Goal: Download file/media

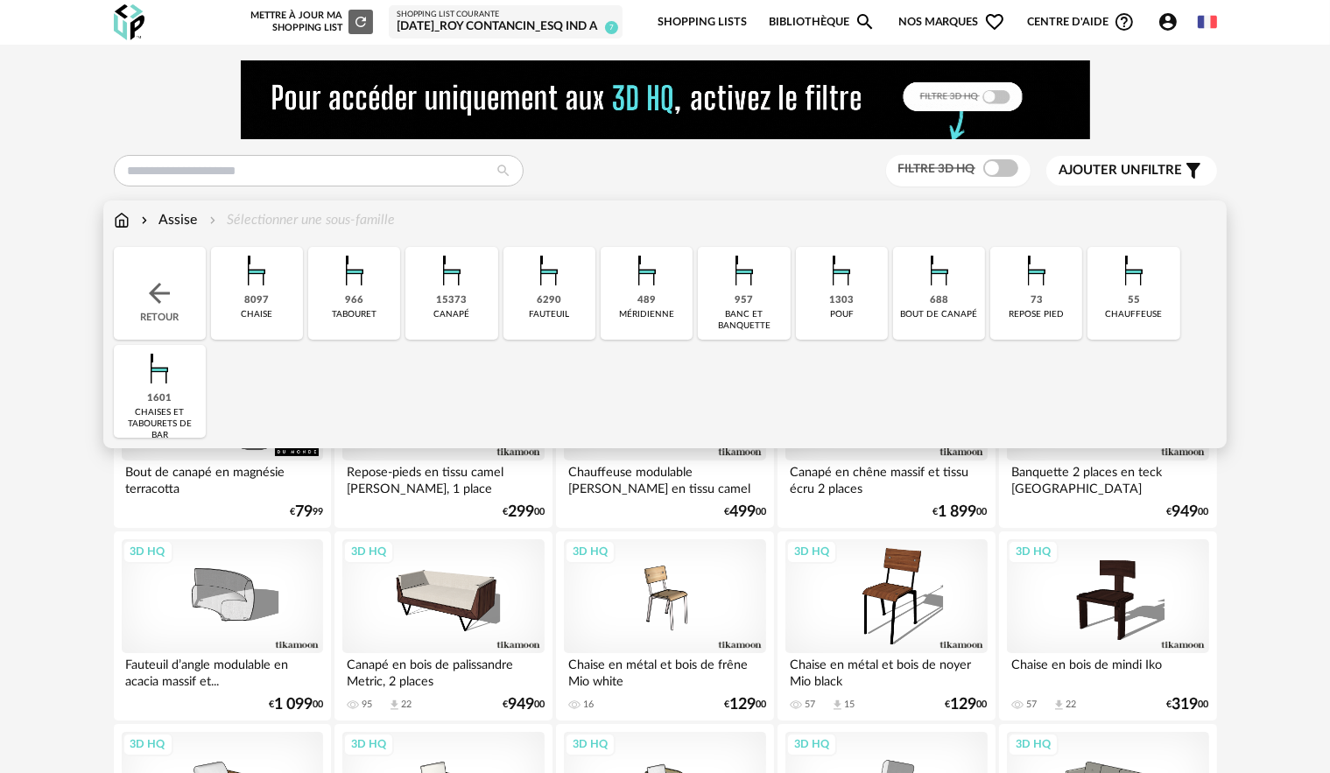
click at [448, 291] on img at bounding box center [451, 270] width 47 height 47
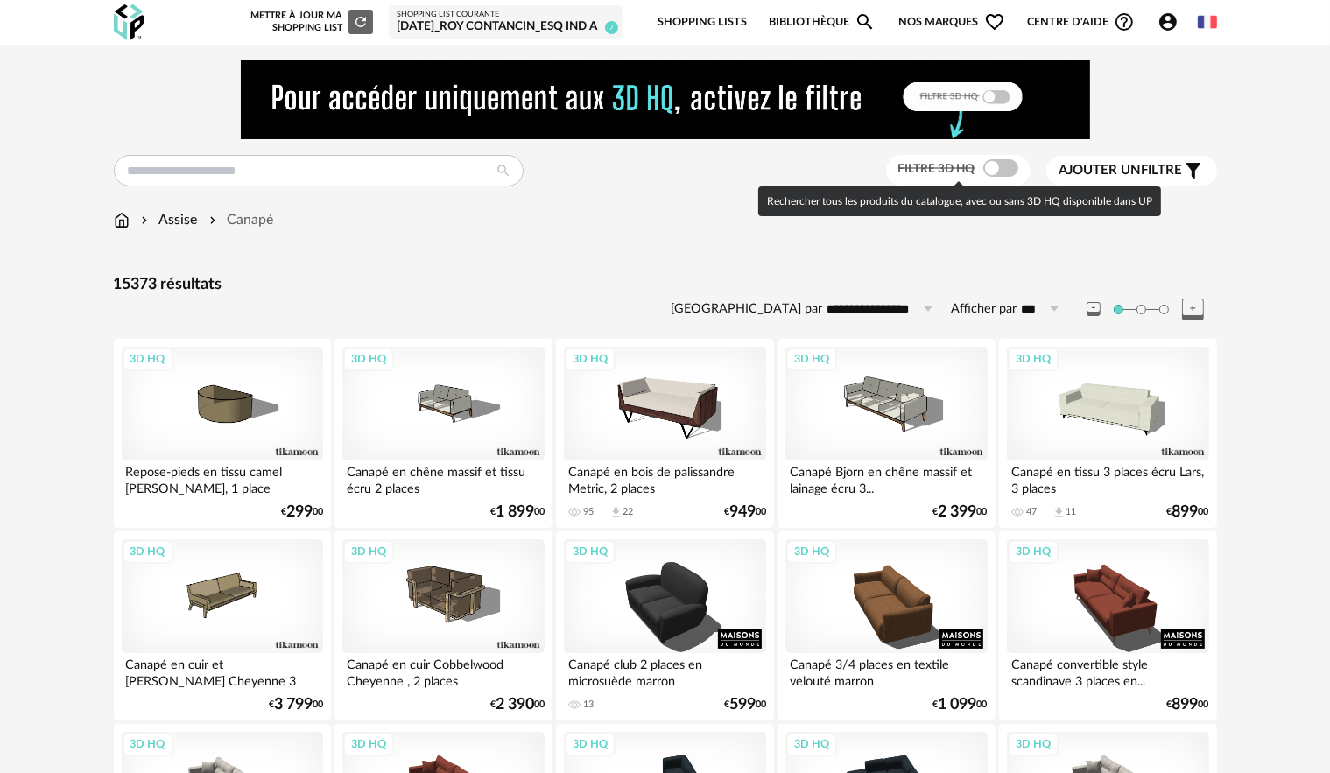
drag, startPoint x: 1008, startPoint y: 172, endPoint x: 996, endPoint y: 182, distance: 16.1
click at [1008, 172] on span at bounding box center [1000, 168] width 35 height 18
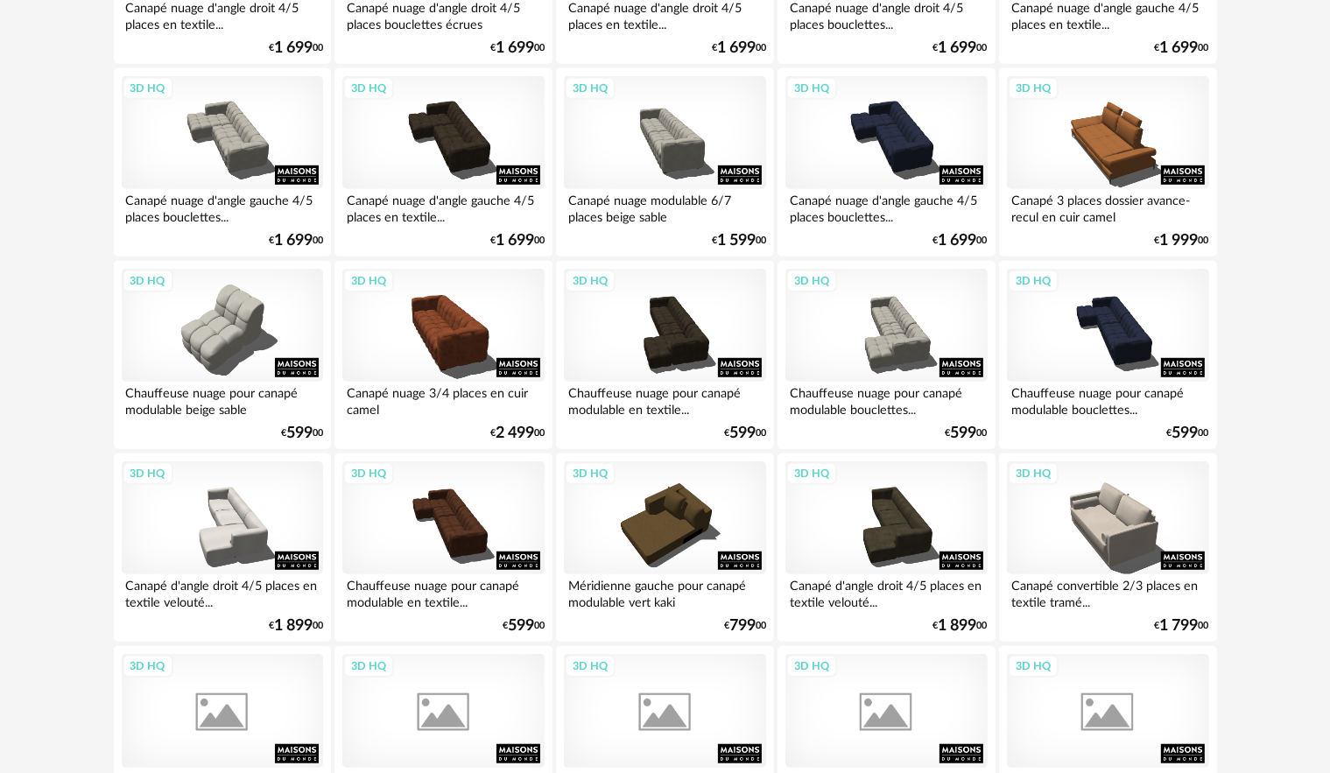
scroll to position [1138, 0]
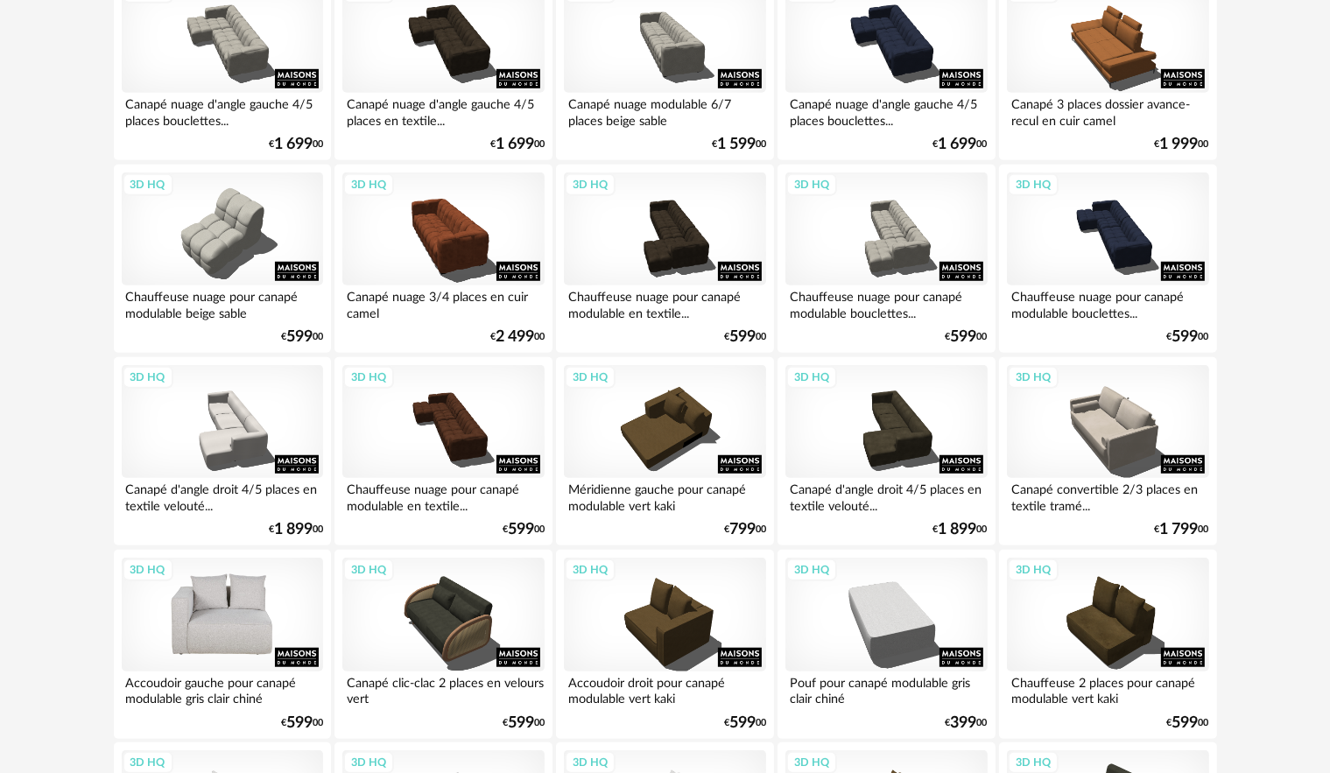
click at [228, 602] on div "3D HQ" at bounding box center [222, 615] width 201 height 114
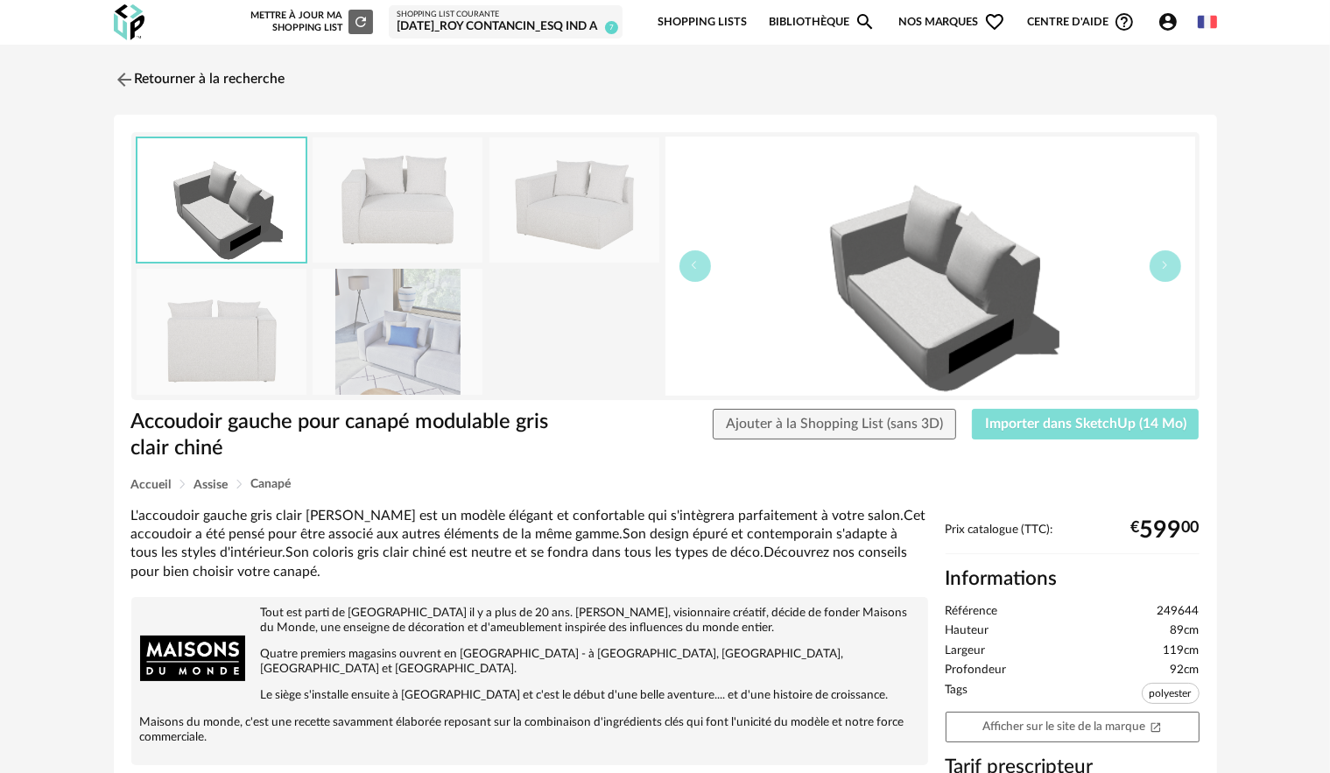
click at [1053, 424] on span "Importer dans SketchUp (14 Mo)" at bounding box center [1085, 424] width 201 height 14
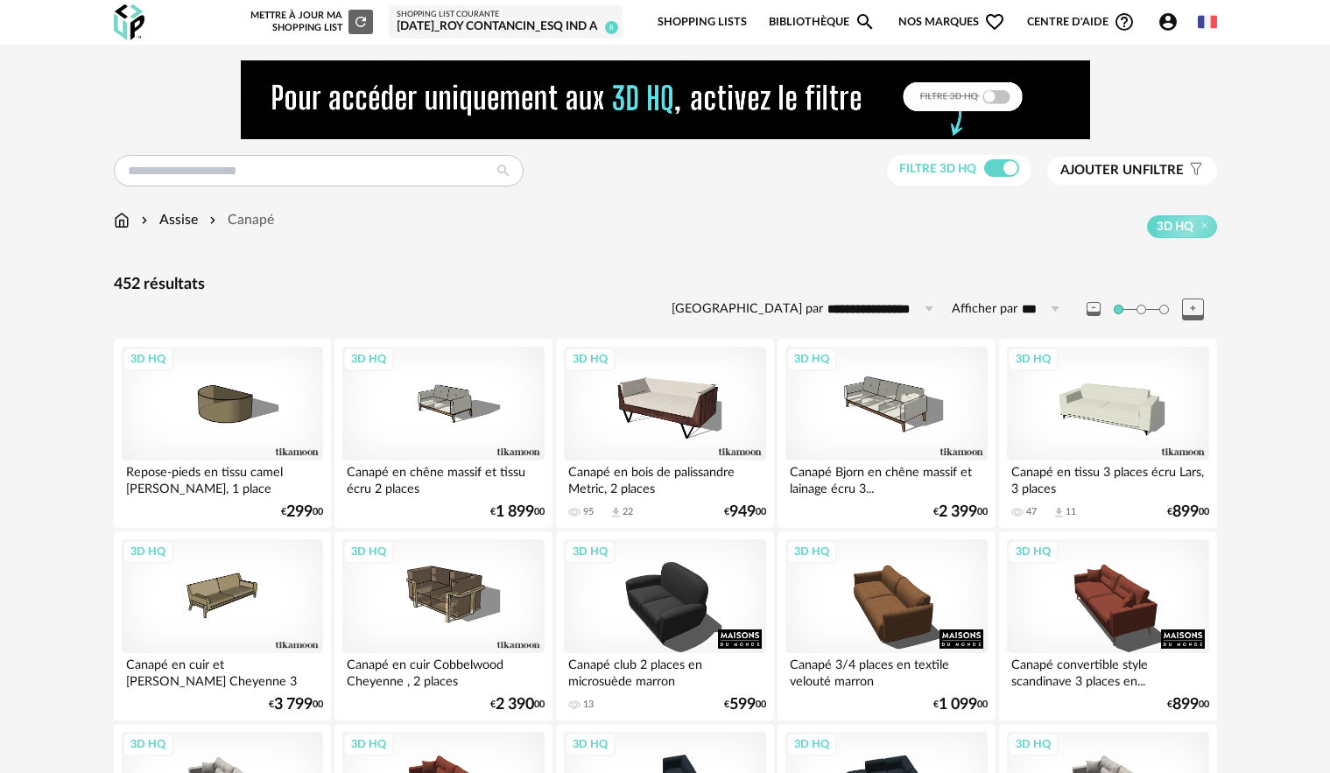
scroll to position [1623, 0]
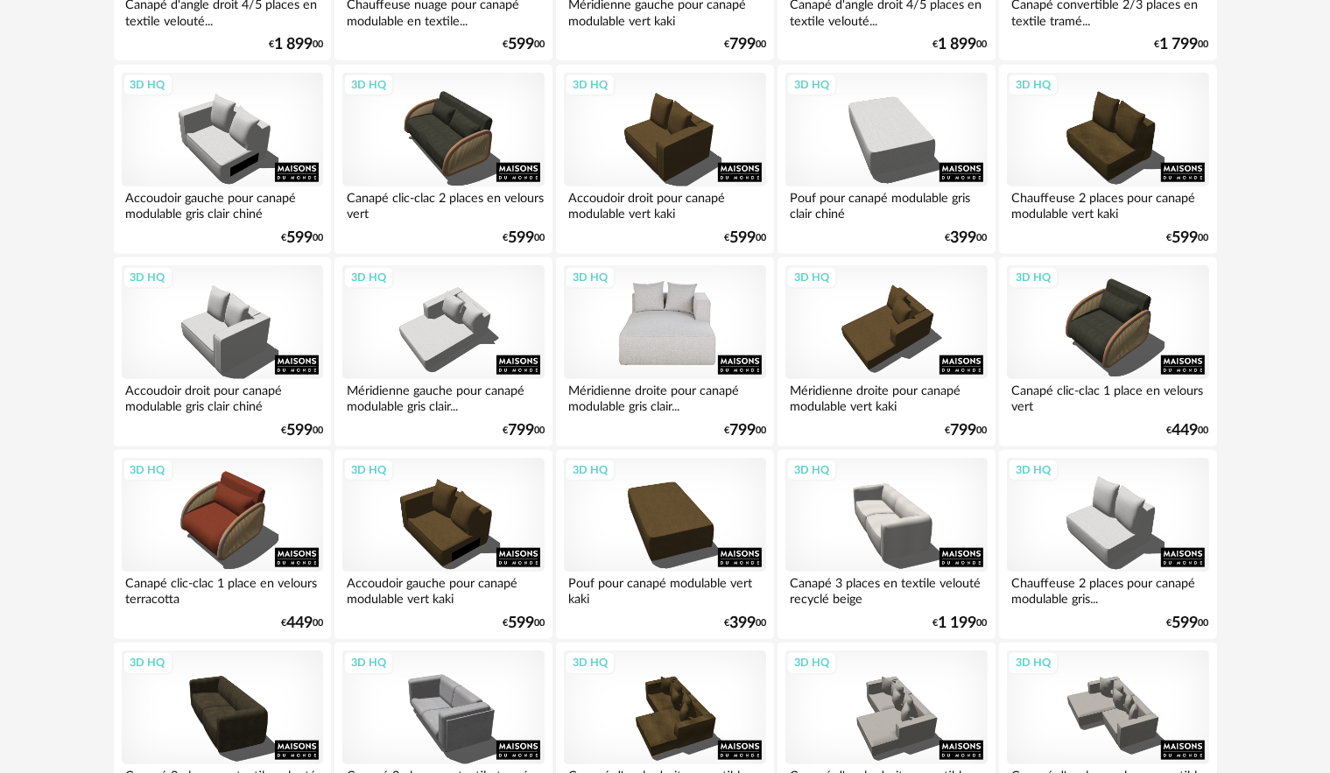
click at [690, 340] on div "3D HQ" at bounding box center [664, 322] width 201 height 114
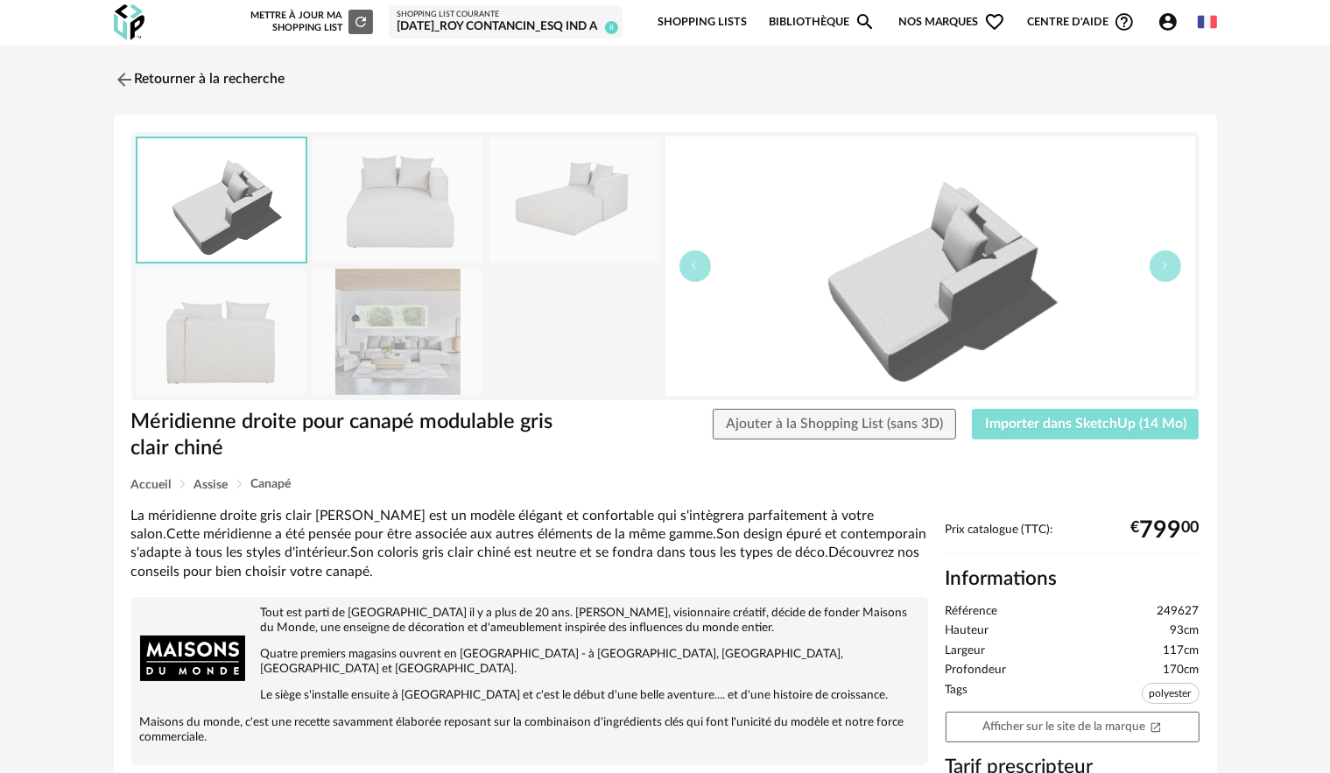
click at [1086, 419] on span "Importer dans SketchUp (14 Mo)" at bounding box center [1085, 424] width 201 height 14
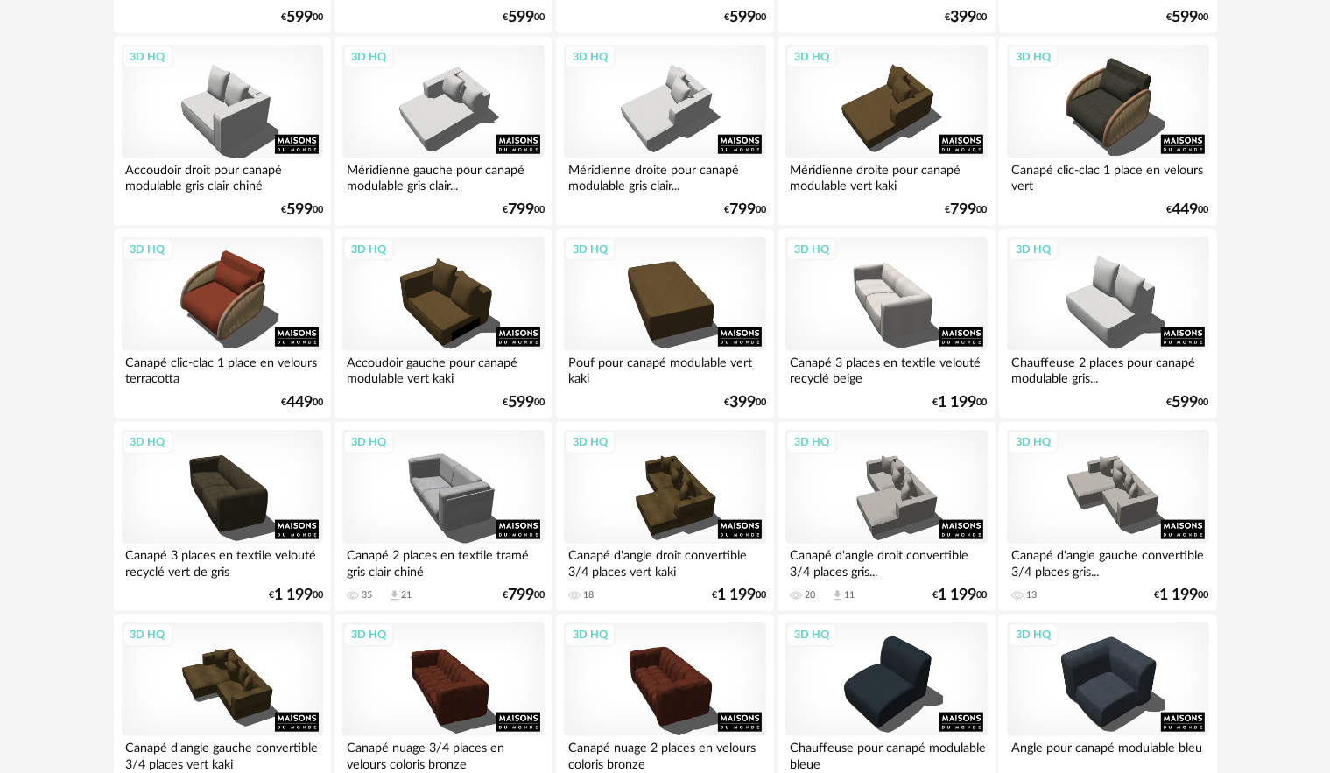
scroll to position [1904, 0]
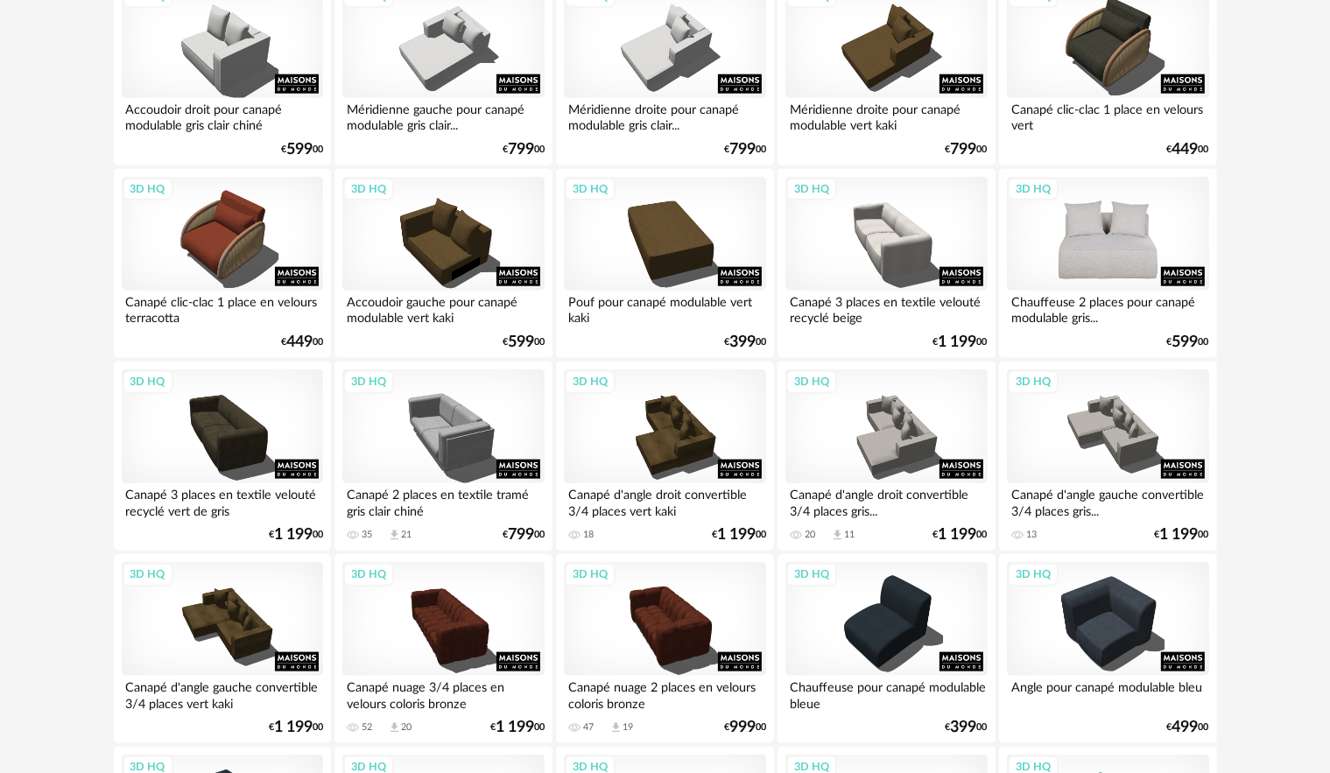
click at [1116, 242] on div "3D HQ" at bounding box center [1107, 234] width 201 height 114
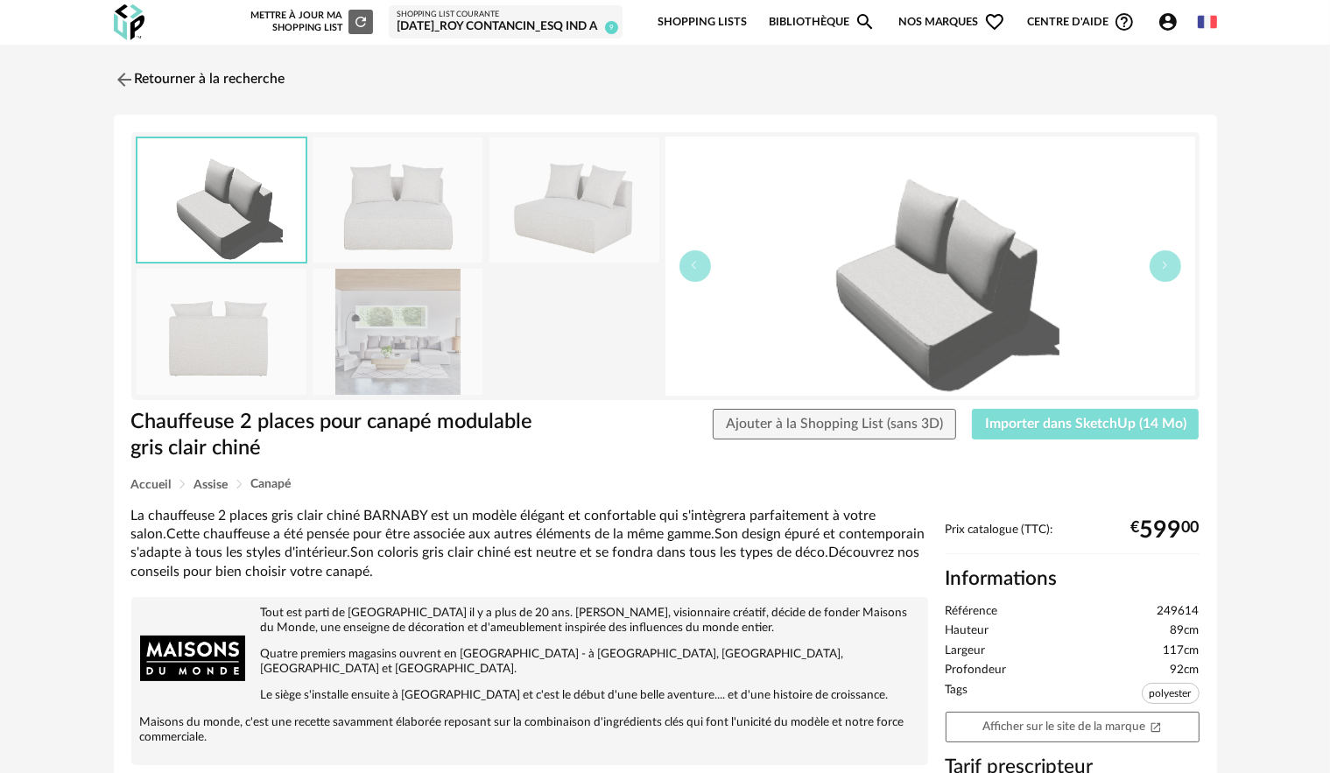
click at [1052, 421] on span "Importer dans SketchUp (14 Mo)" at bounding box center [1085, 424] width 201 height 14
click at [116, 77] on img at bounding box center [121, 79] width 25 height 25
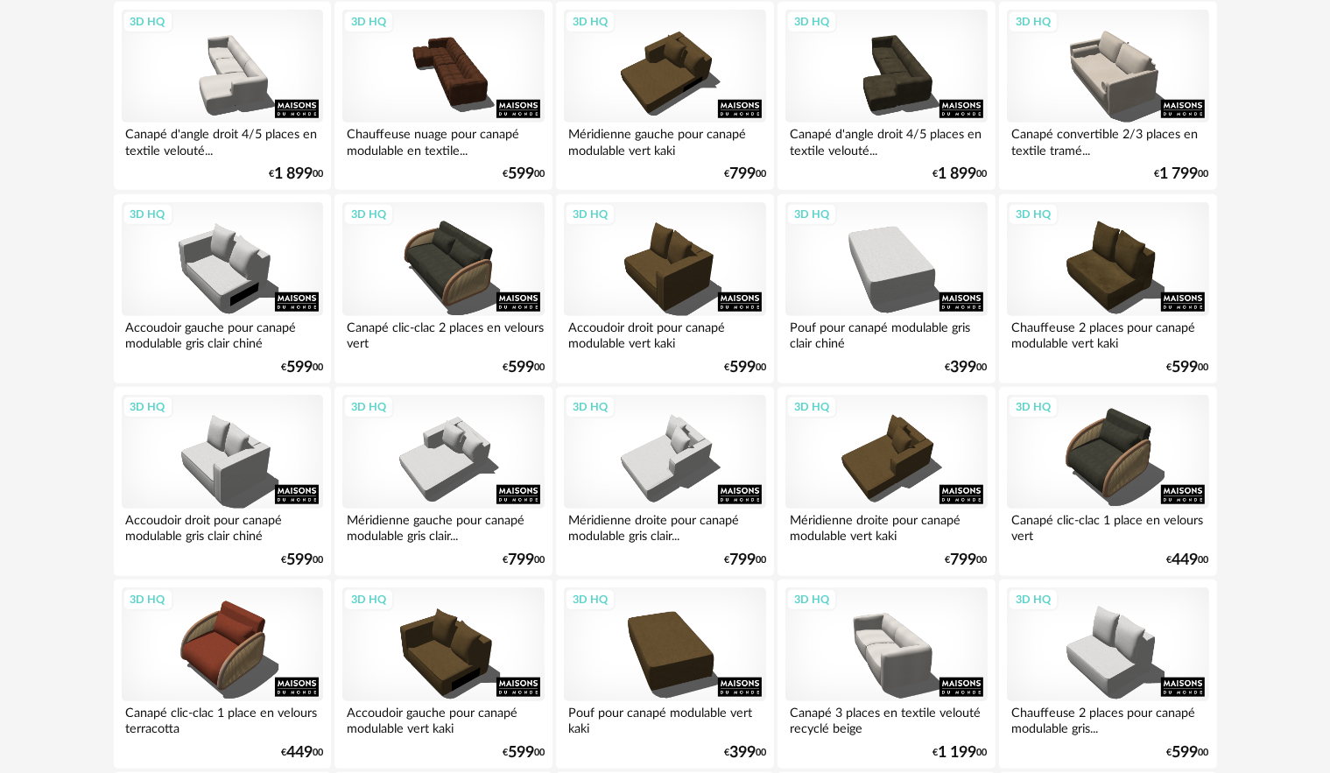
scroll to position [1484, 0]
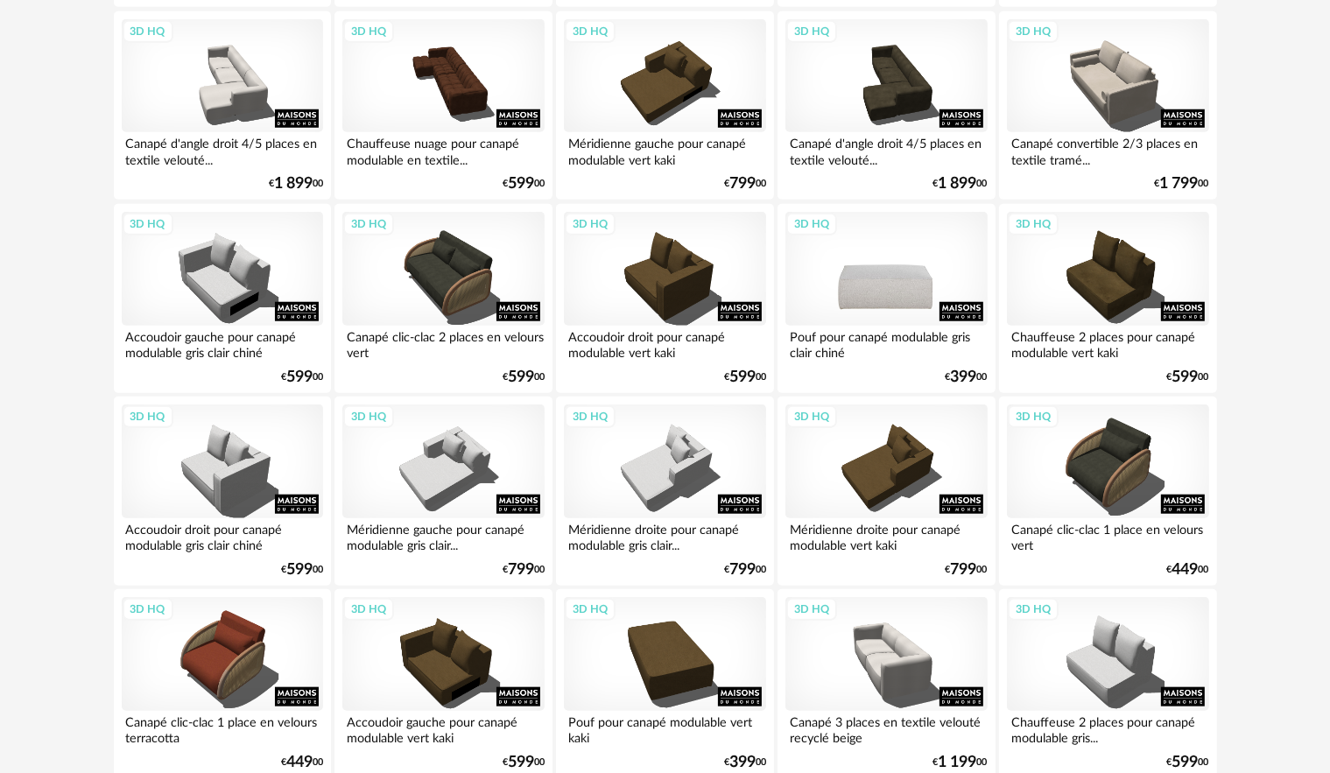
click at [907, 280] on div "3D HQ" at bounding box center [885, 269] width 201 height 114
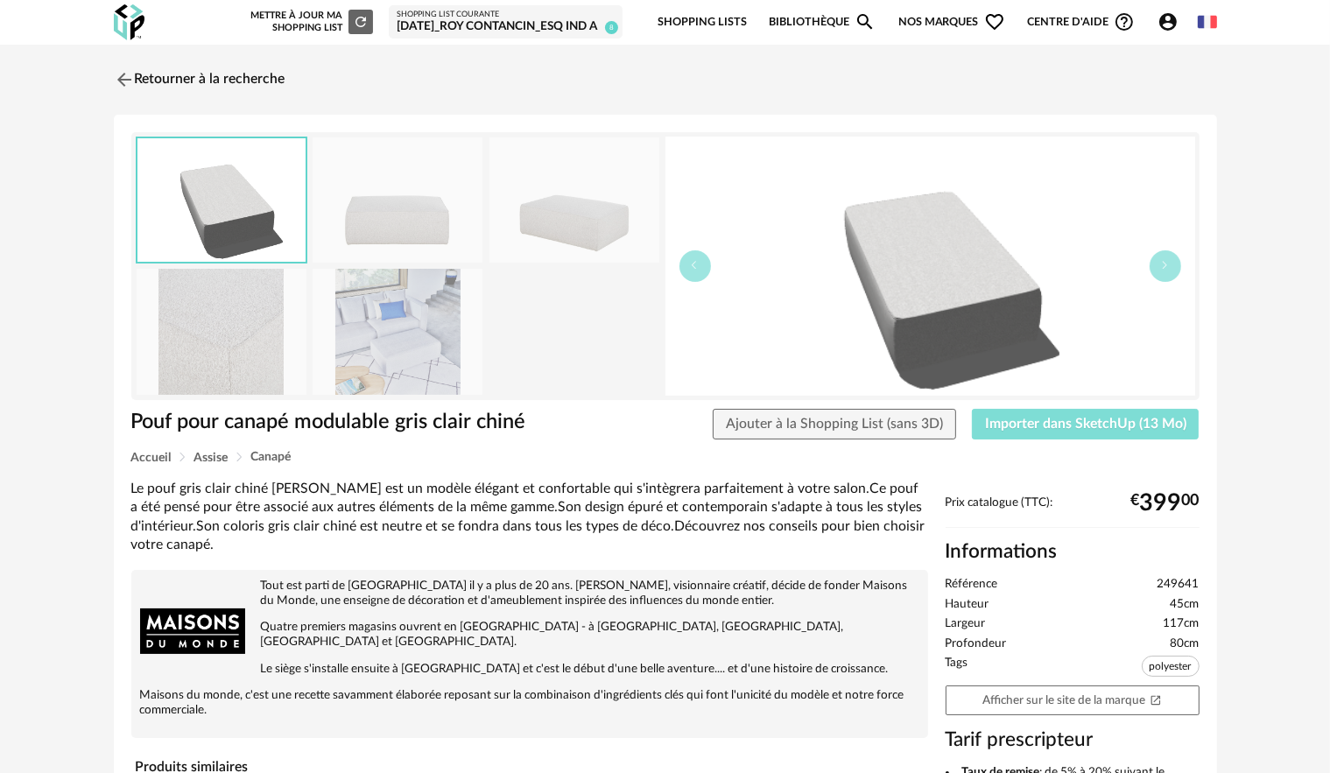
click at [1098, 425] on span "Importer dans SketchUp (13 Mo)" at bounding box center [1085, 424] width 201 height 14
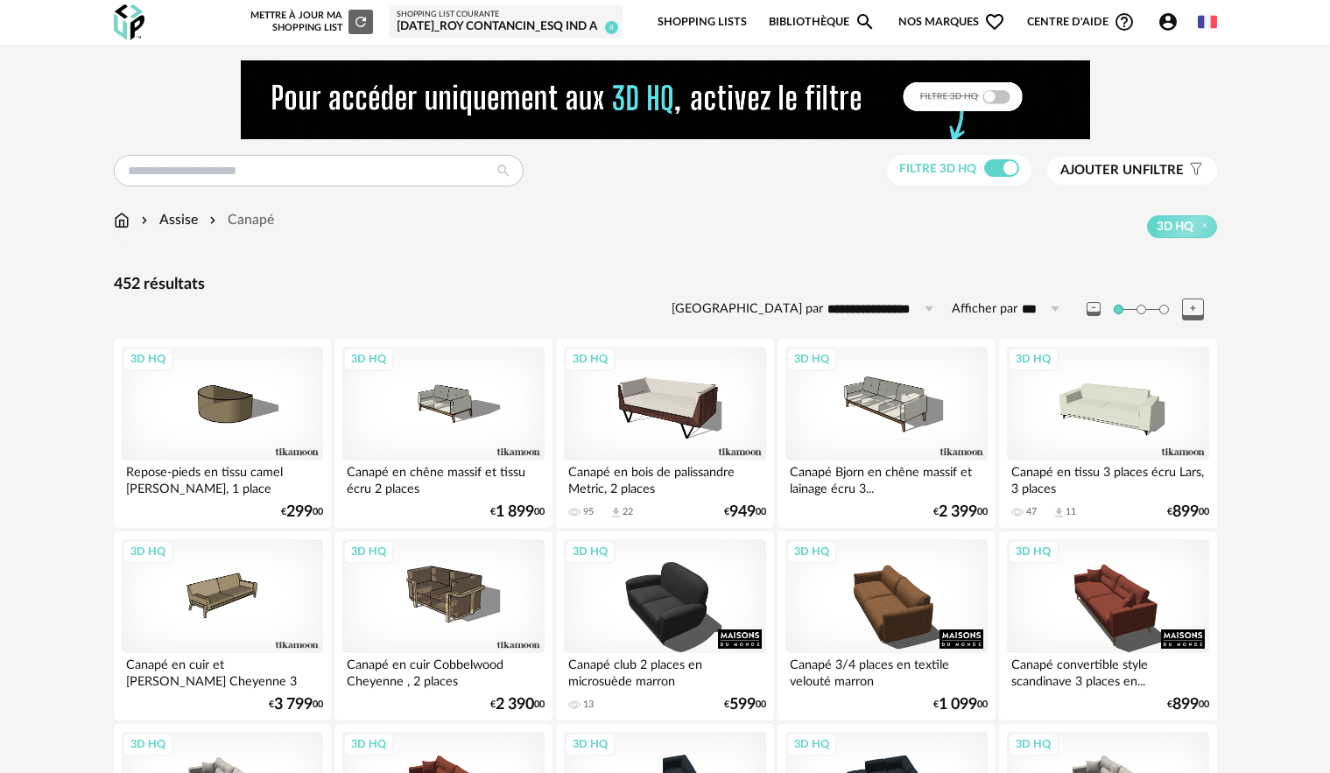
scroll to position [1623, 0]
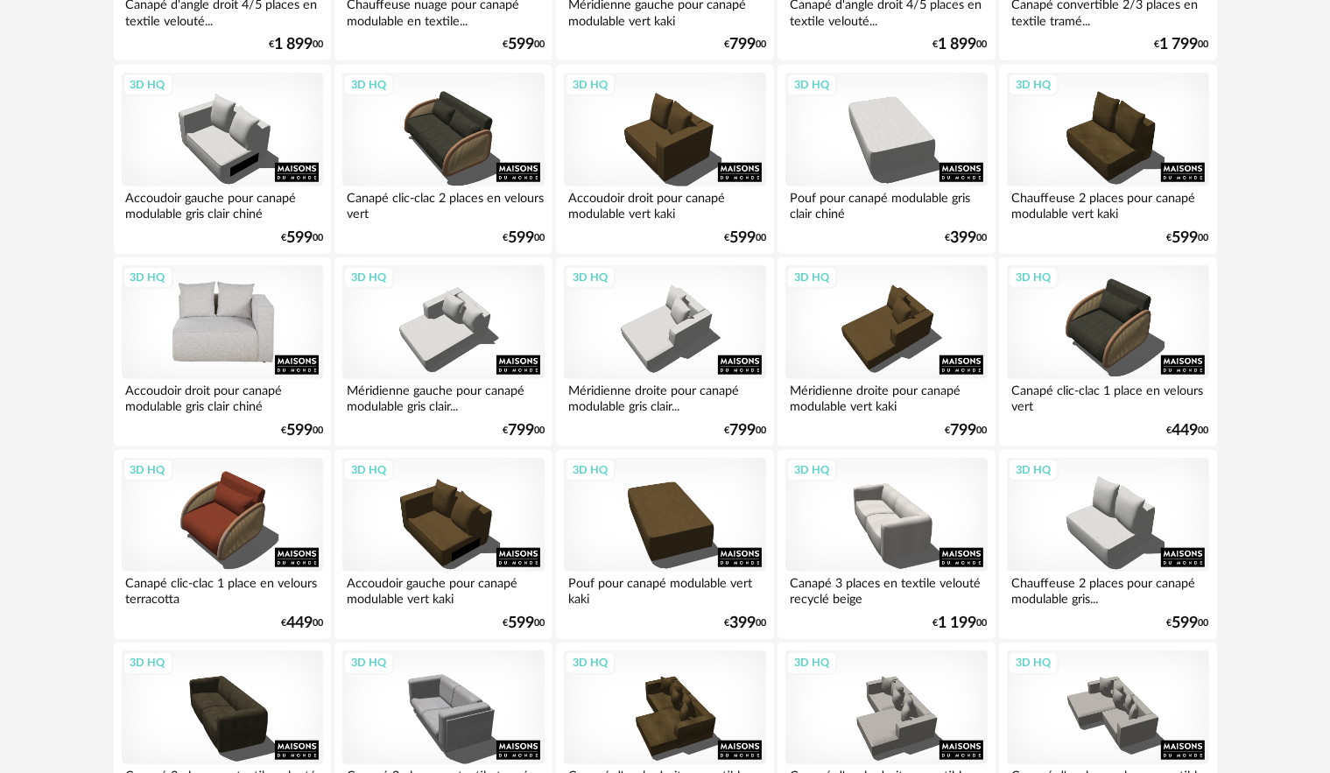
click at [253, 328] on div "3D HQ" at bounding box center [222, 322] width 201 height 114
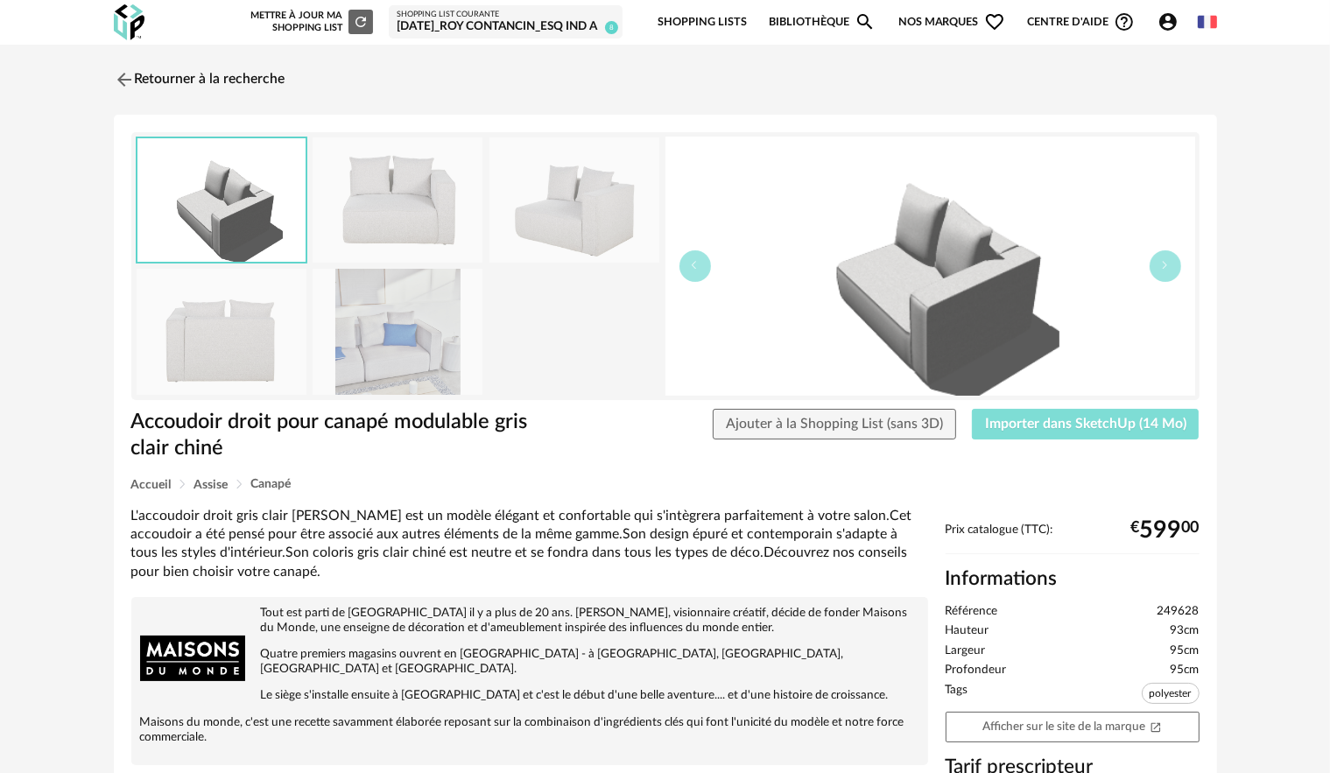
click at [1054, 425] on span "Importer dans SketchUp (14 Mo)" at bounding box center [1085, 424] width 201 height 14
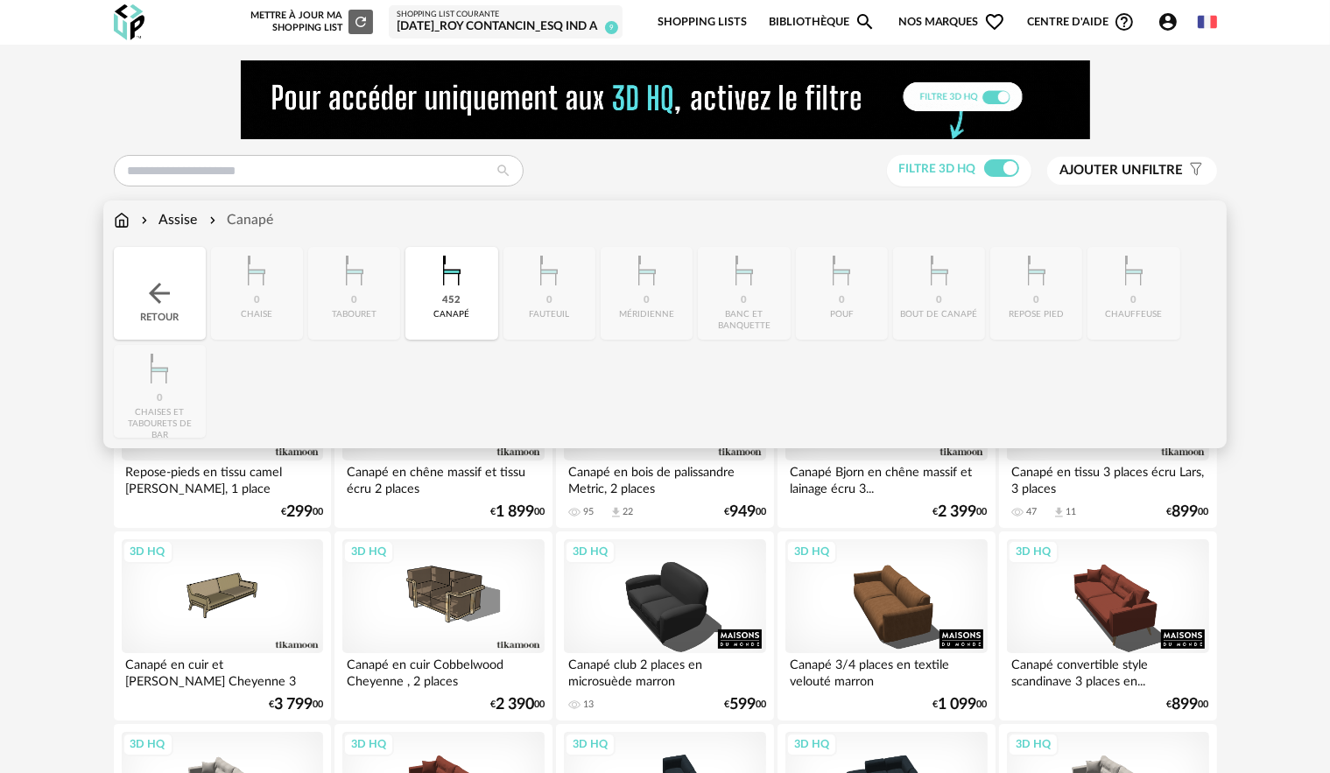
click at [178, 212] on div "Assise" at bounding box center [167, 220] width 60 height 20
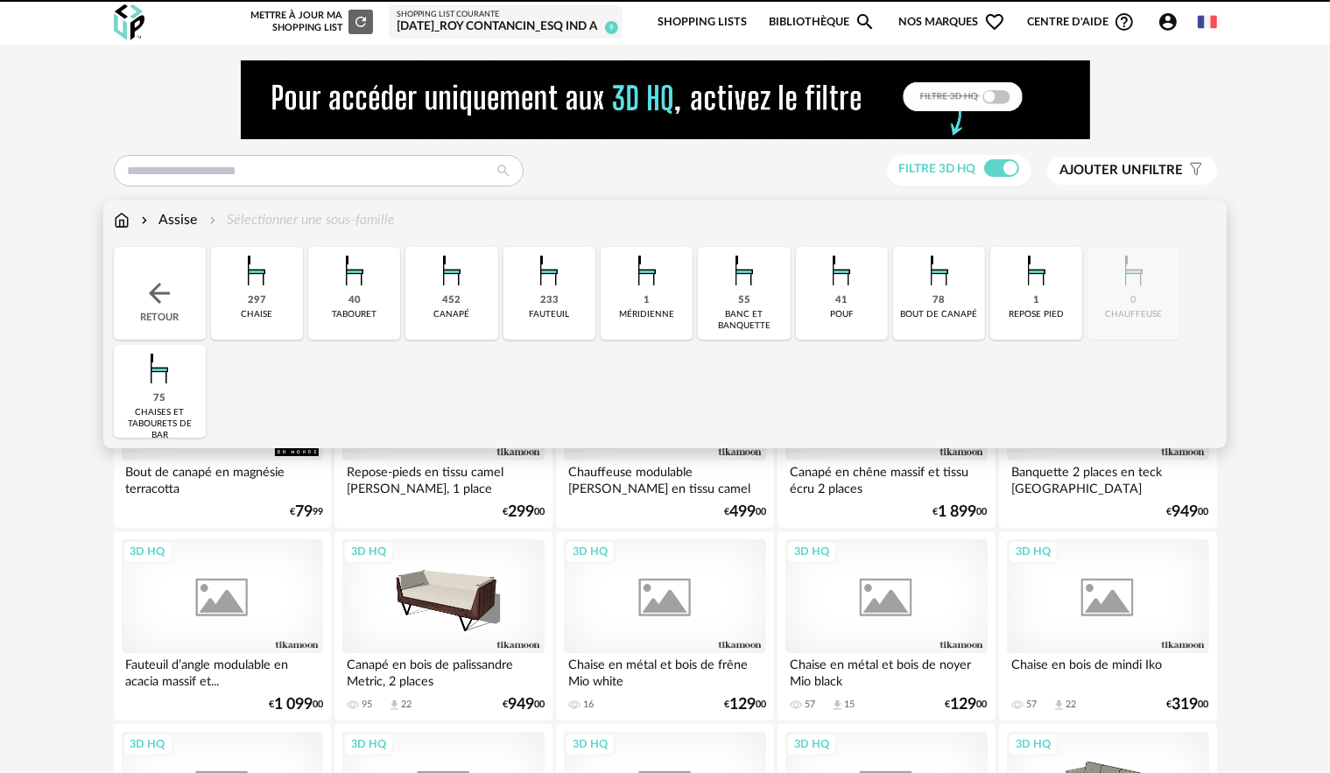
click at [130, 217] on div "Assise Sélectionner une sous-famille" at bounding box center [255, 220] width 282 height 20
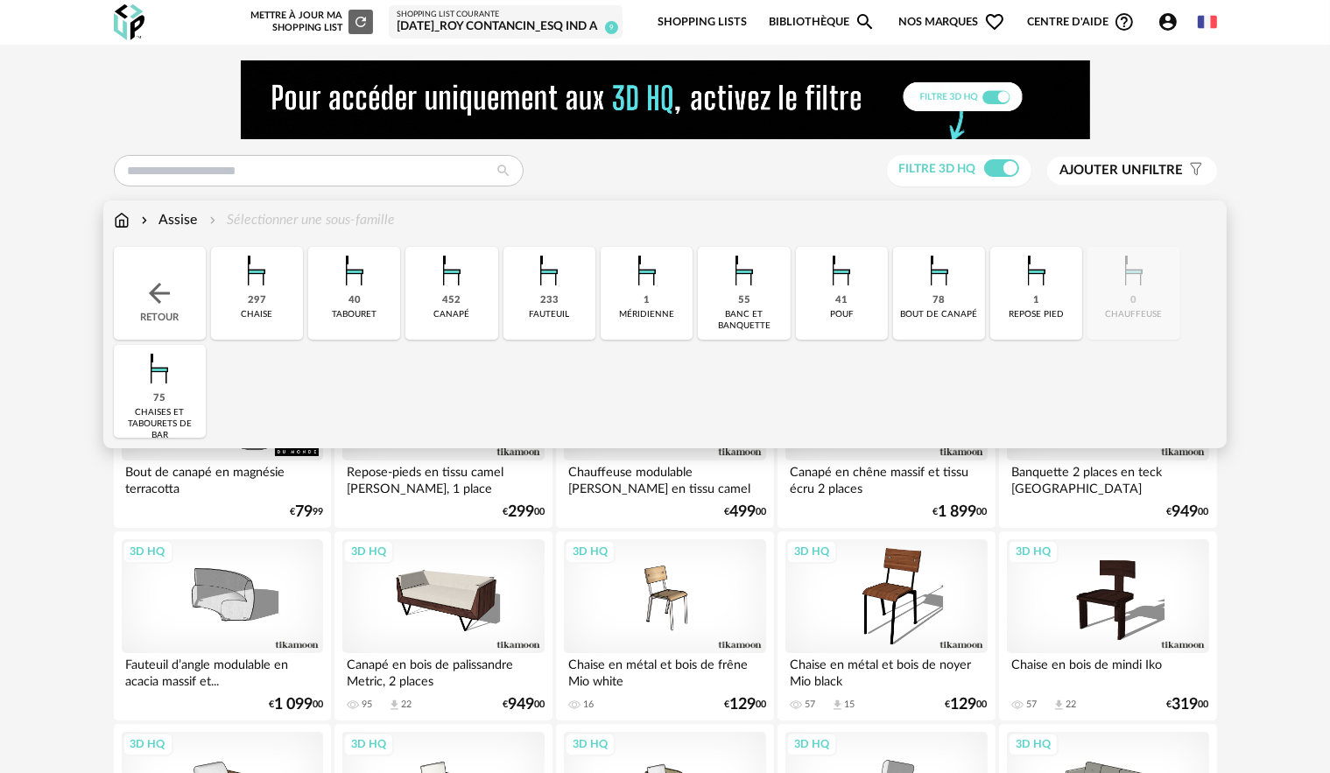
click at [121, 221] on img at bounding box center [122, 220] width 16 height 20
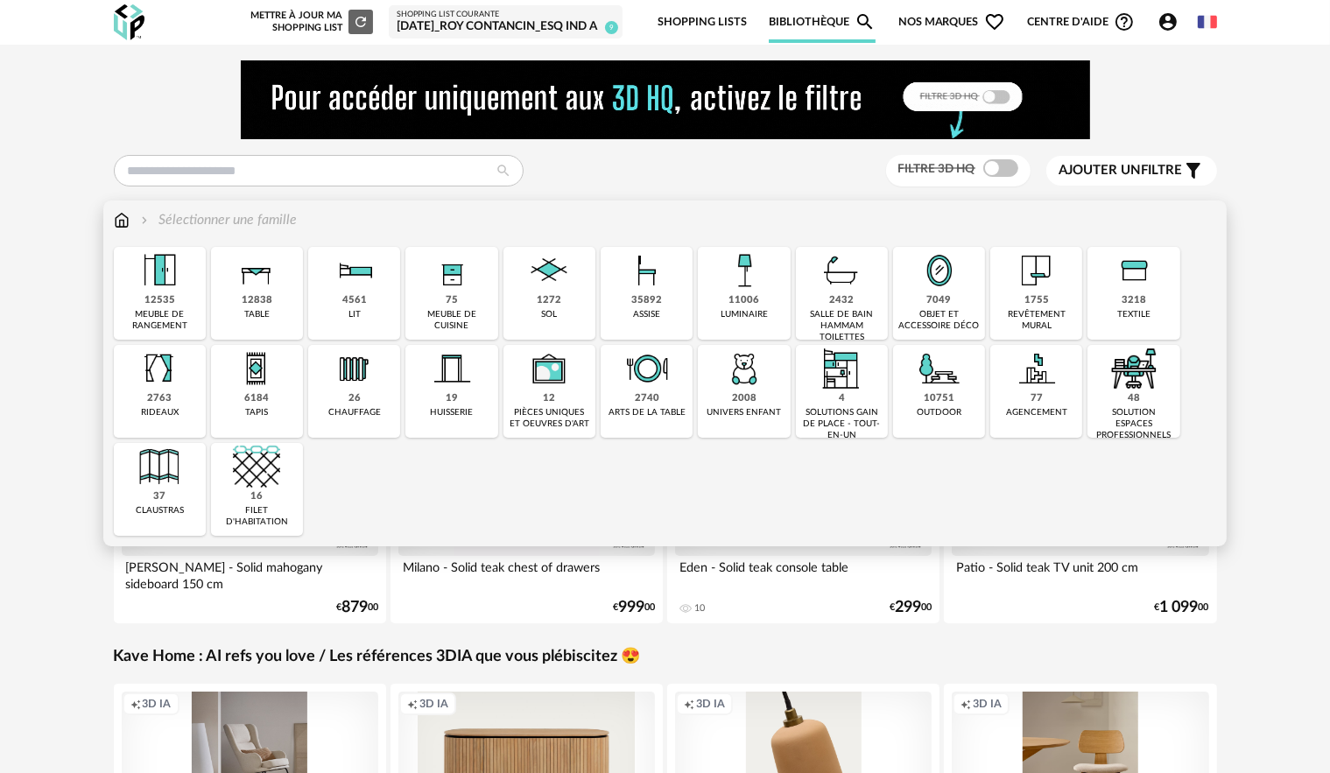
click at [263, 291] on img at bounding box center [256, 270] width 47 height 47
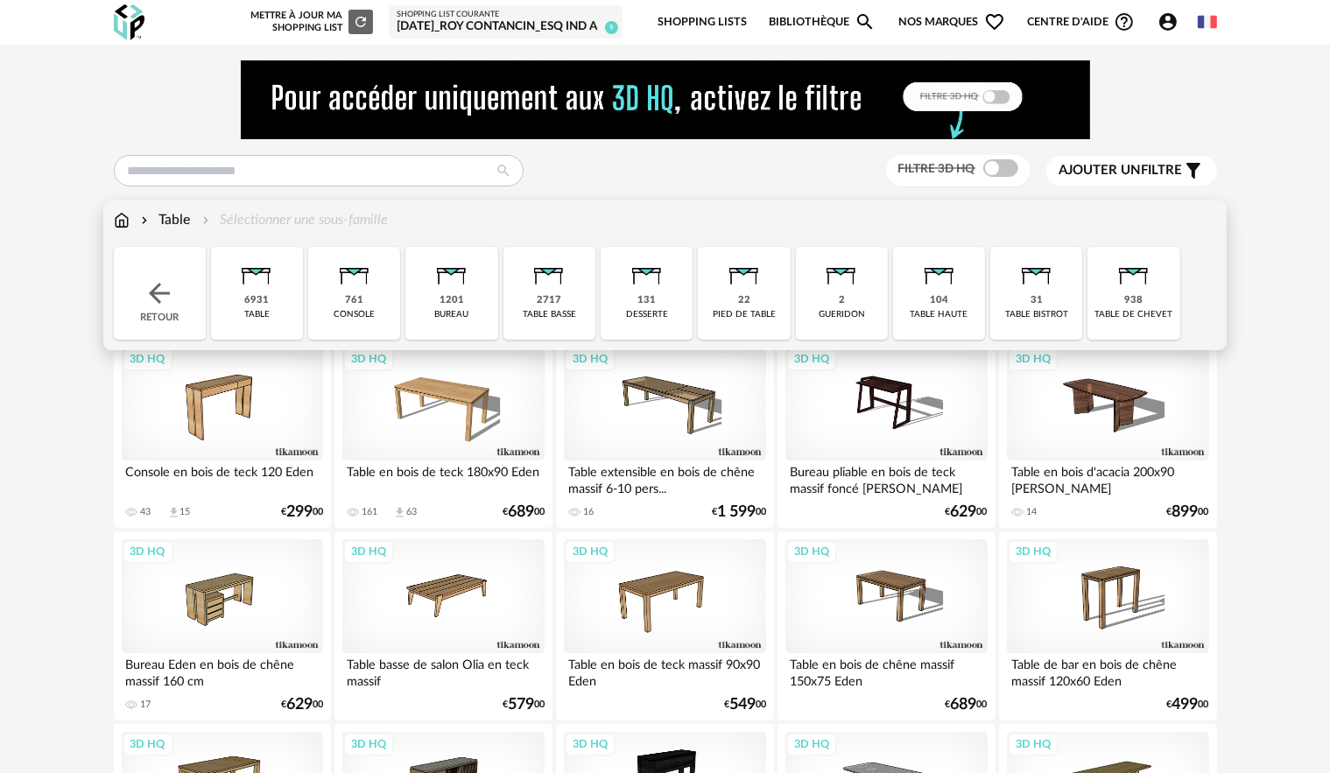
click at [552, 291] on img at bounding box center [548, 270] width 47 height 47
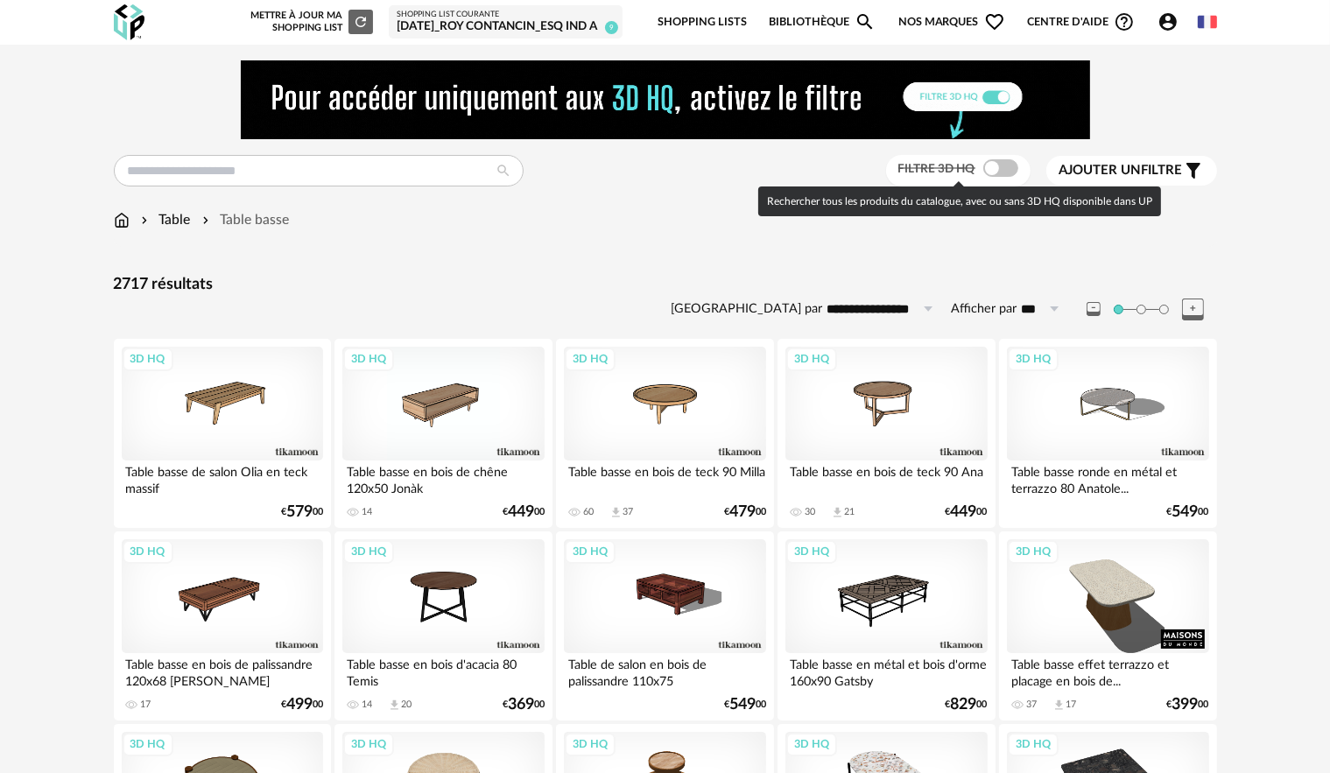
click at [1005, 167] on span at bounding box center [1000, 168] width 35 height 18
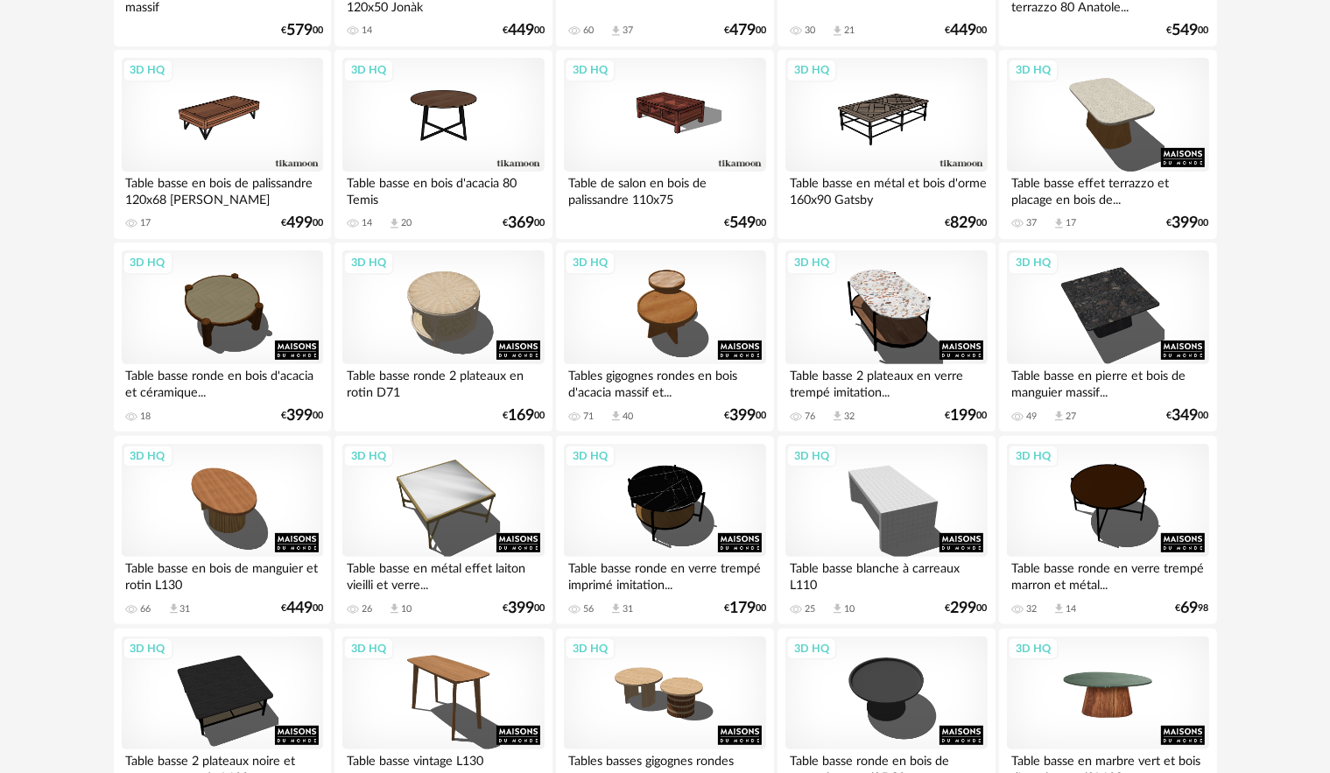
scroll to position [700, 0]
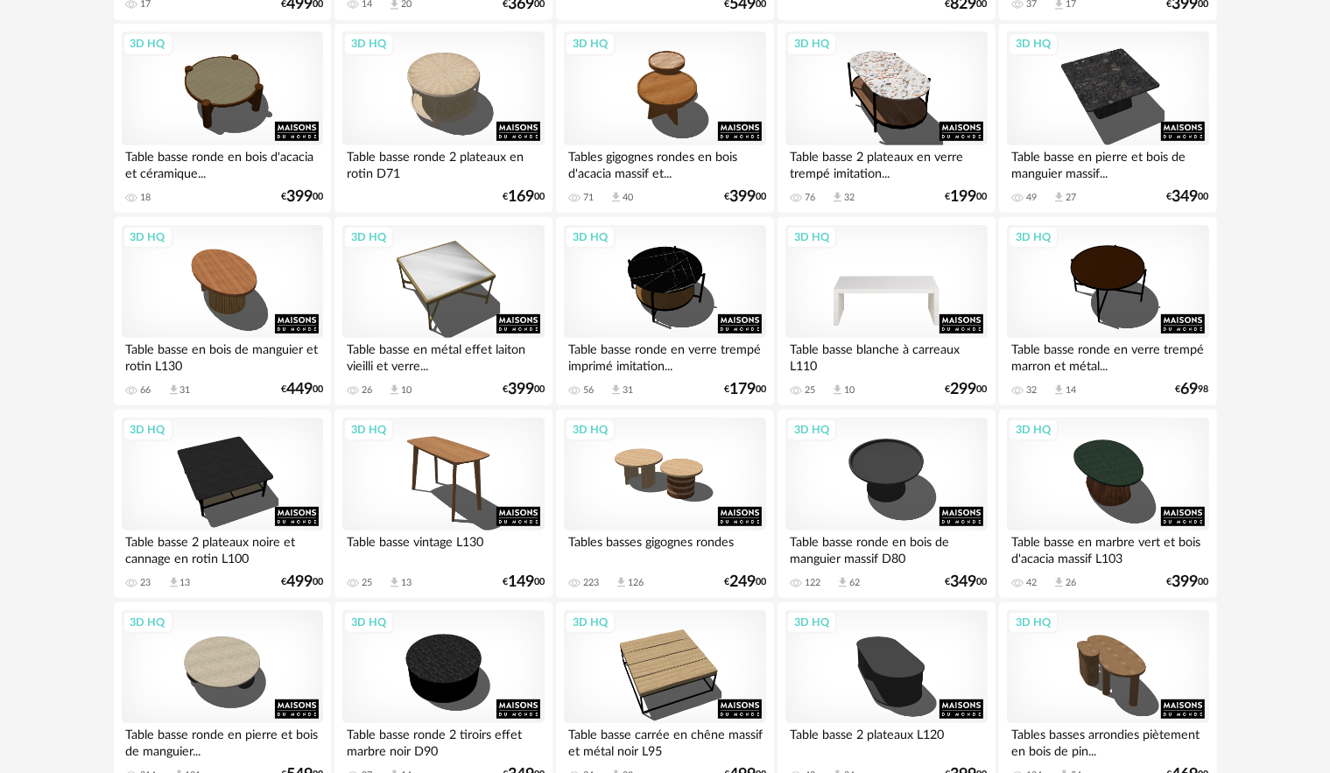
click at [891, 294] on div "3D HQ" at bounding box center [885, 282] width 201 height 114
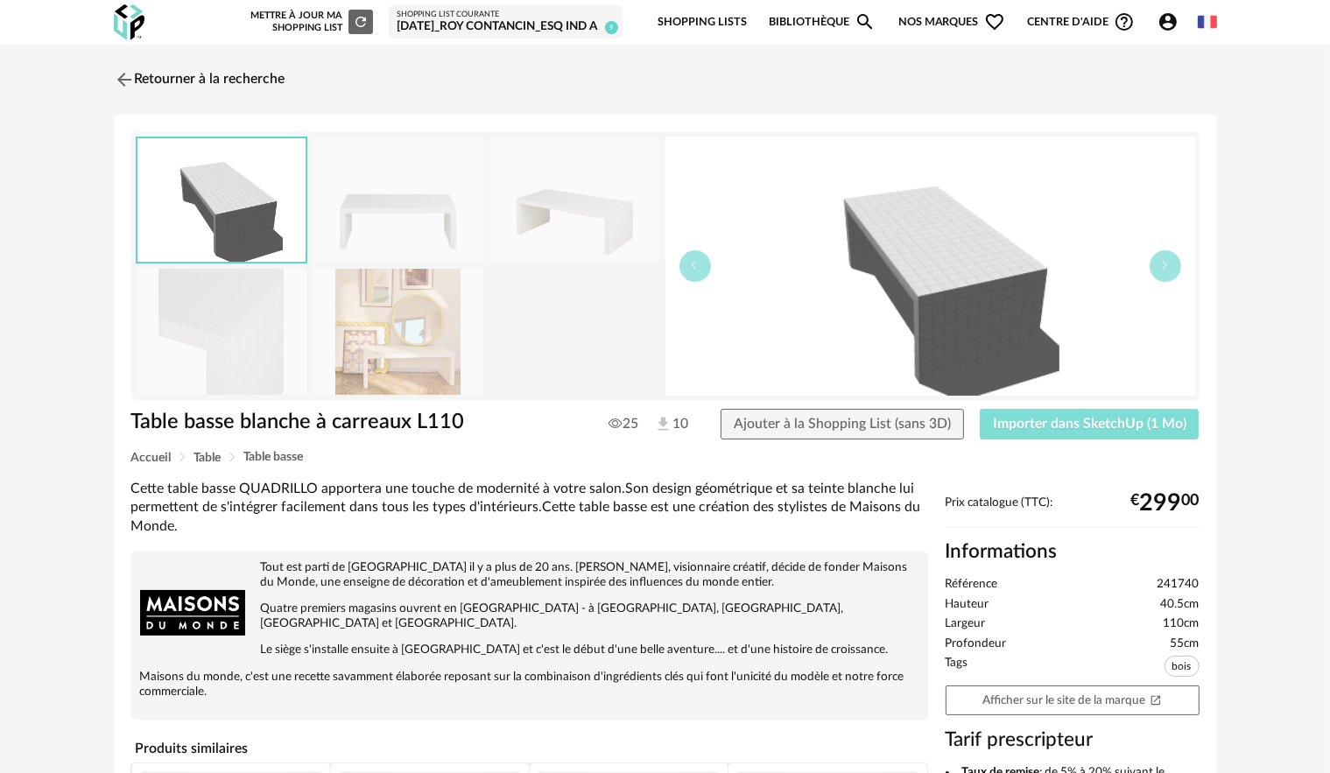
click at [1071, 420] on span "Importer dans SketchUp (1 Mo)" at bounding box center [1089, 424] width 193 height 14
